Goal: Download file/media

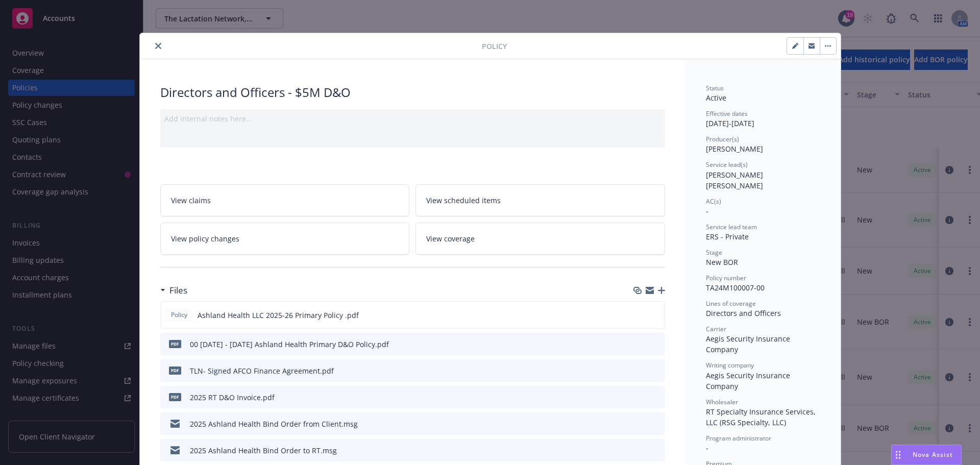
scroll to position [102, 0]
click at [152, 42] on button "close" at bounding box center [158, 46] width 12 height 12
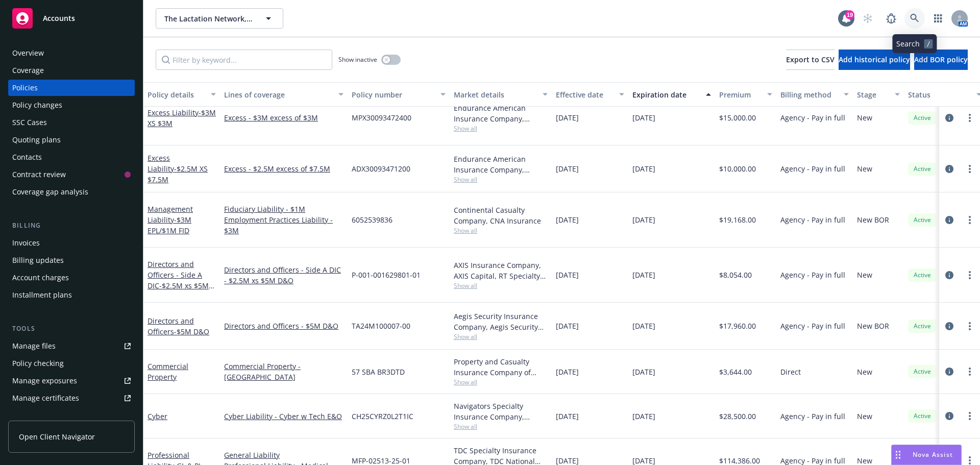
click at [914, 17] on icon at bounding box center [914, 18] width 9 height 9
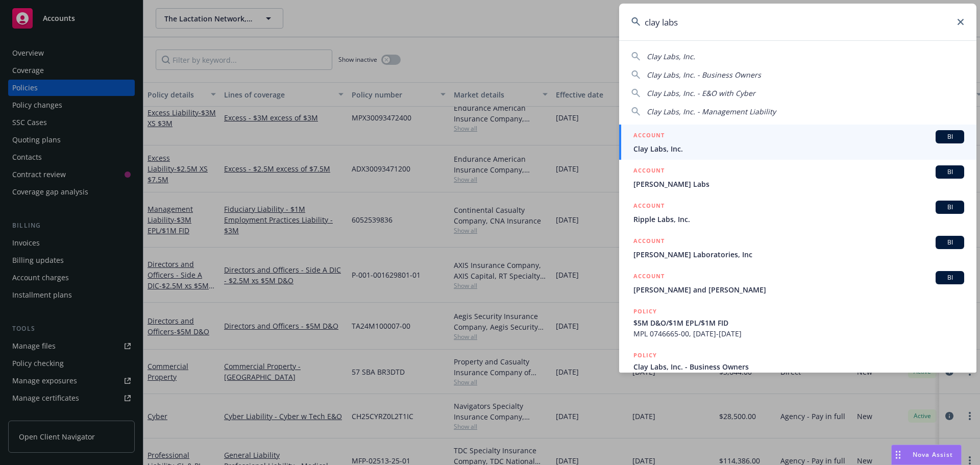
type input "clay labs"
click at [943, 134] on span "BI" at bounding box center [950, 136] width 20 height 9
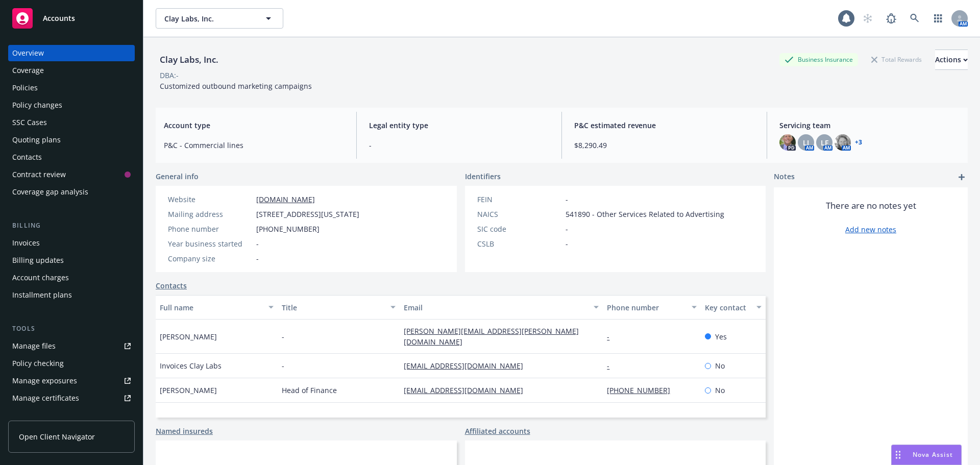
click at [43, 86] on div "Policies" at bounding box center [71, 88] width 118 height 16
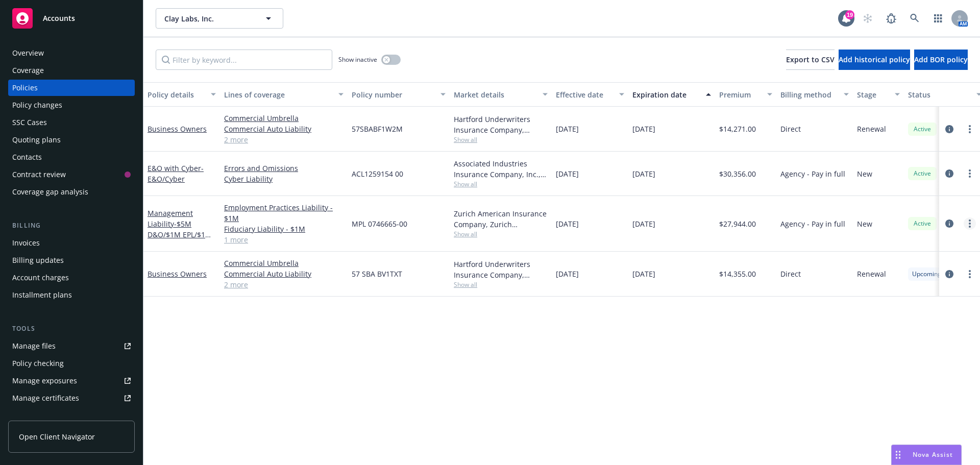
click at [970, 224] on circle "more" at bounding box center [970, 224] width 2 height 2
click at [947, 224] on icon "circleInformation" at bounding box center [949, 223] width 8 height 8
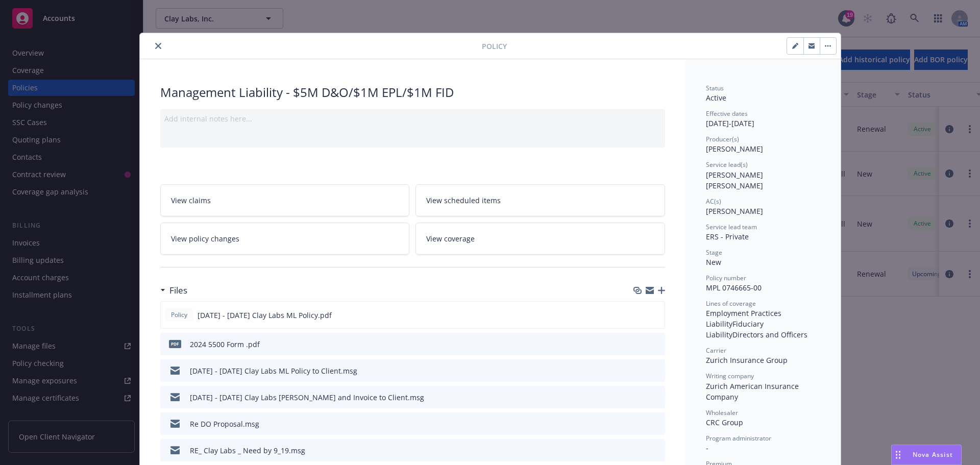
scroll to position [51, 0]
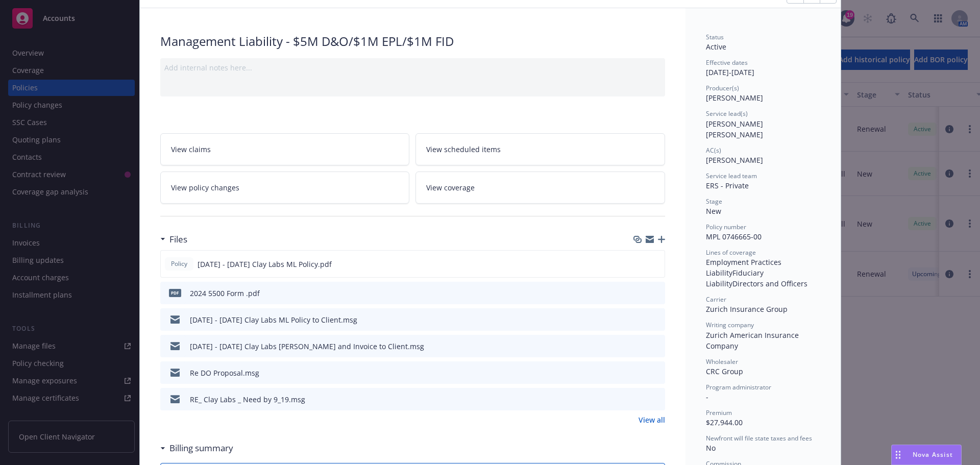
click at [635, 345] on icon "download file" at bounding box center [638, 344] width 7 height 6
